Goal: Transaction & Acquisition: Purchase product/service

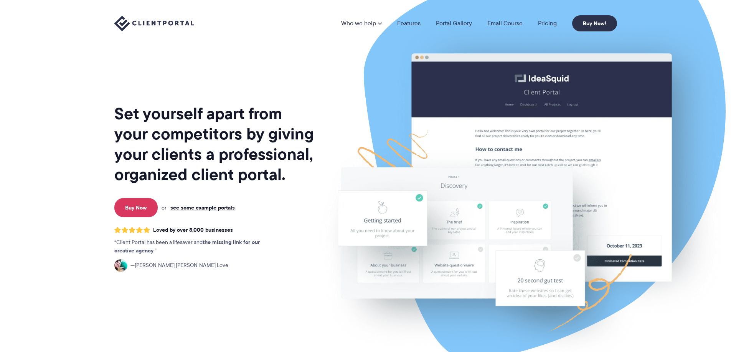
click at [511, 125] on img at bounding box center [520, 190] width 430 height 368
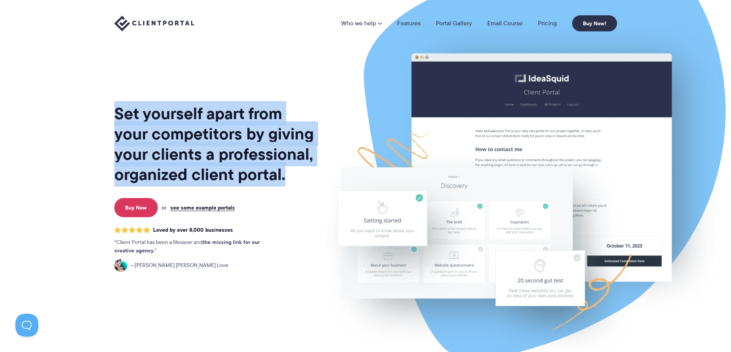
drag, startPoint x: 106, startPoint y: 112, endPoint x: 285, endPoint y: 173, distance: 189.2
click at [285, 173] on div "Set yourself apart from your competitors by giving your clients a professional,…" at bounding box center [366, 187] width 522 height 374
click at [285, 173] on h1 "Set yourself apart from your competitors by giving your clients a professional,…" at bounding box center [214, 144] width 201 height 81
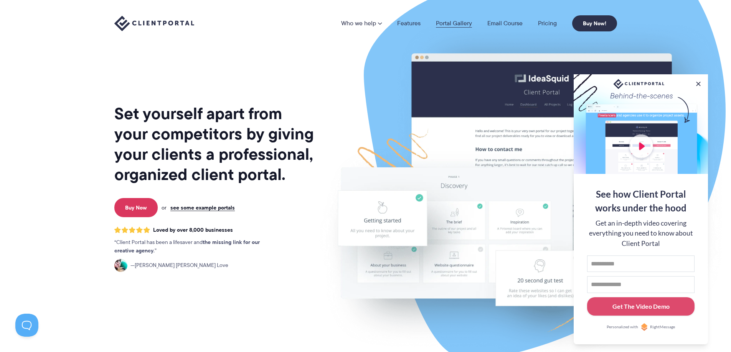
click at [450, 22] on link "Portal Gallery" at bounding box center [454, 23] width 36 height 6
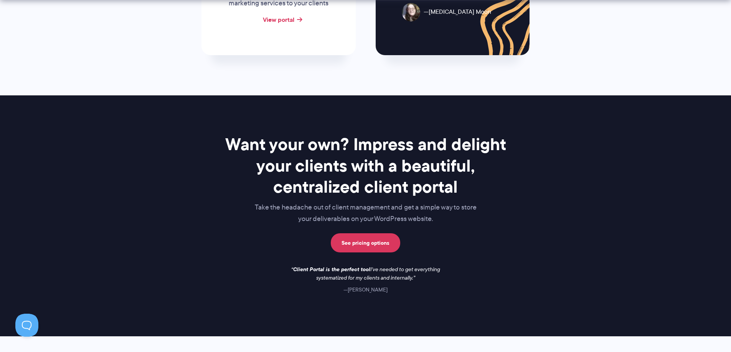
scroll to position [1115, 0]
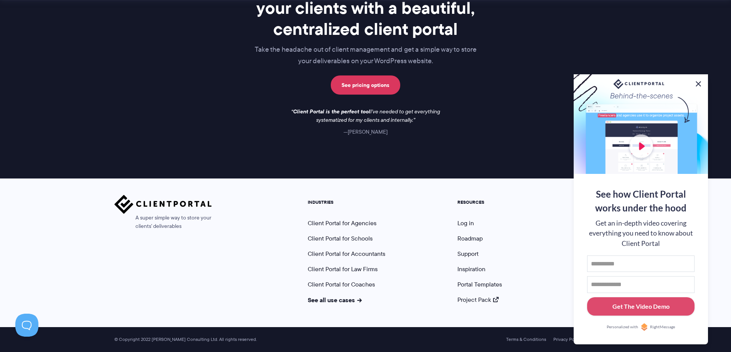
click at [698, 82] on button at bounding box center [697, 83] width 9 height 9
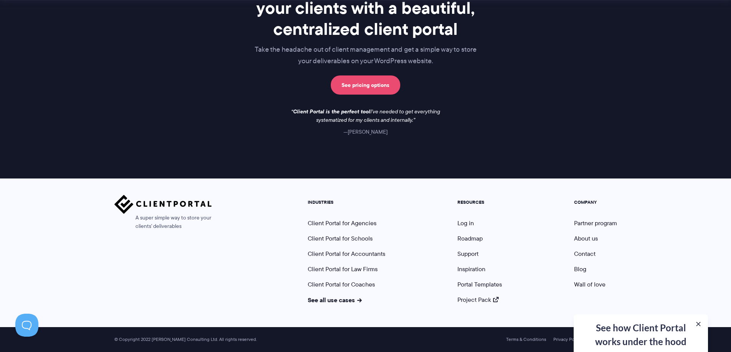
click at [370, 87] on link "See pricing options" at bounding box center [365, 85] width 69 height 19
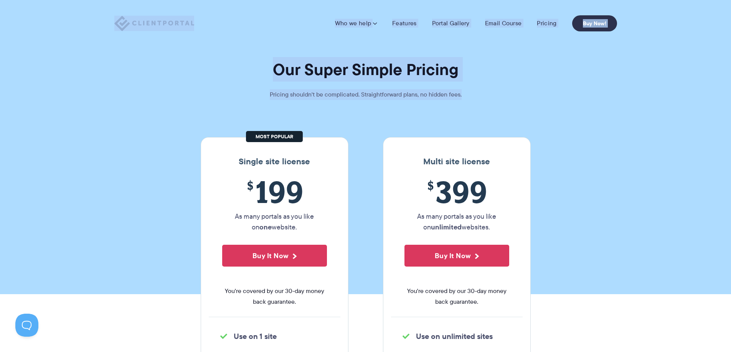
drag, startPoint x: 26, startPoint y: 16, endPoint x: 687, endPoint y: 123, distance: 669.4
click at [687, 124] on section "Our Super Simple Pricing Pricing shouldn't be complicated. Straightforward plan…" at bounding box center [365, 147] width 731 height 295
